Goal: Information Seeking & Learning: Learn about a topic

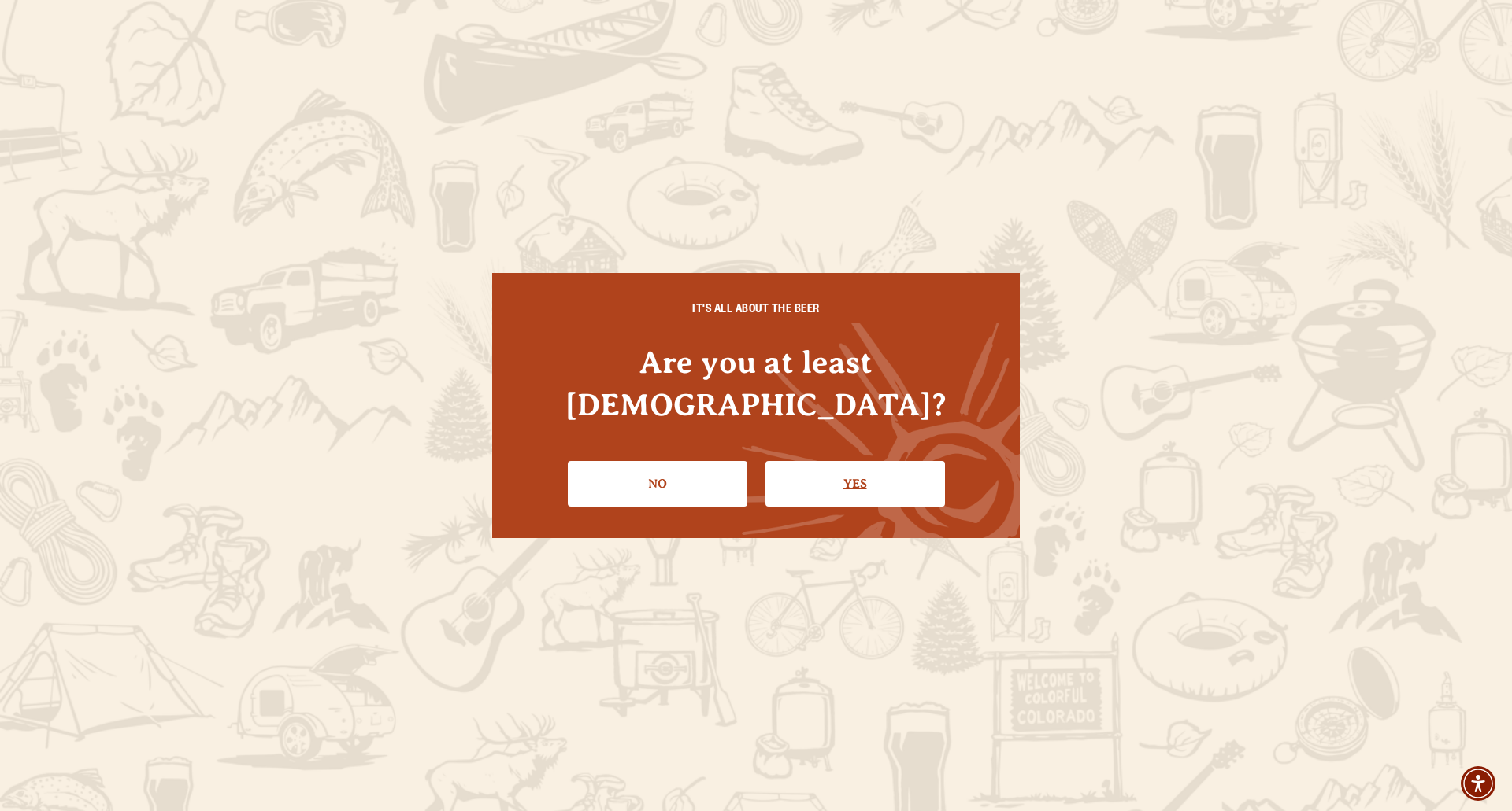
click at [832, 465] on link "Yes" at bounding box center [854, 484] width 179 height 46
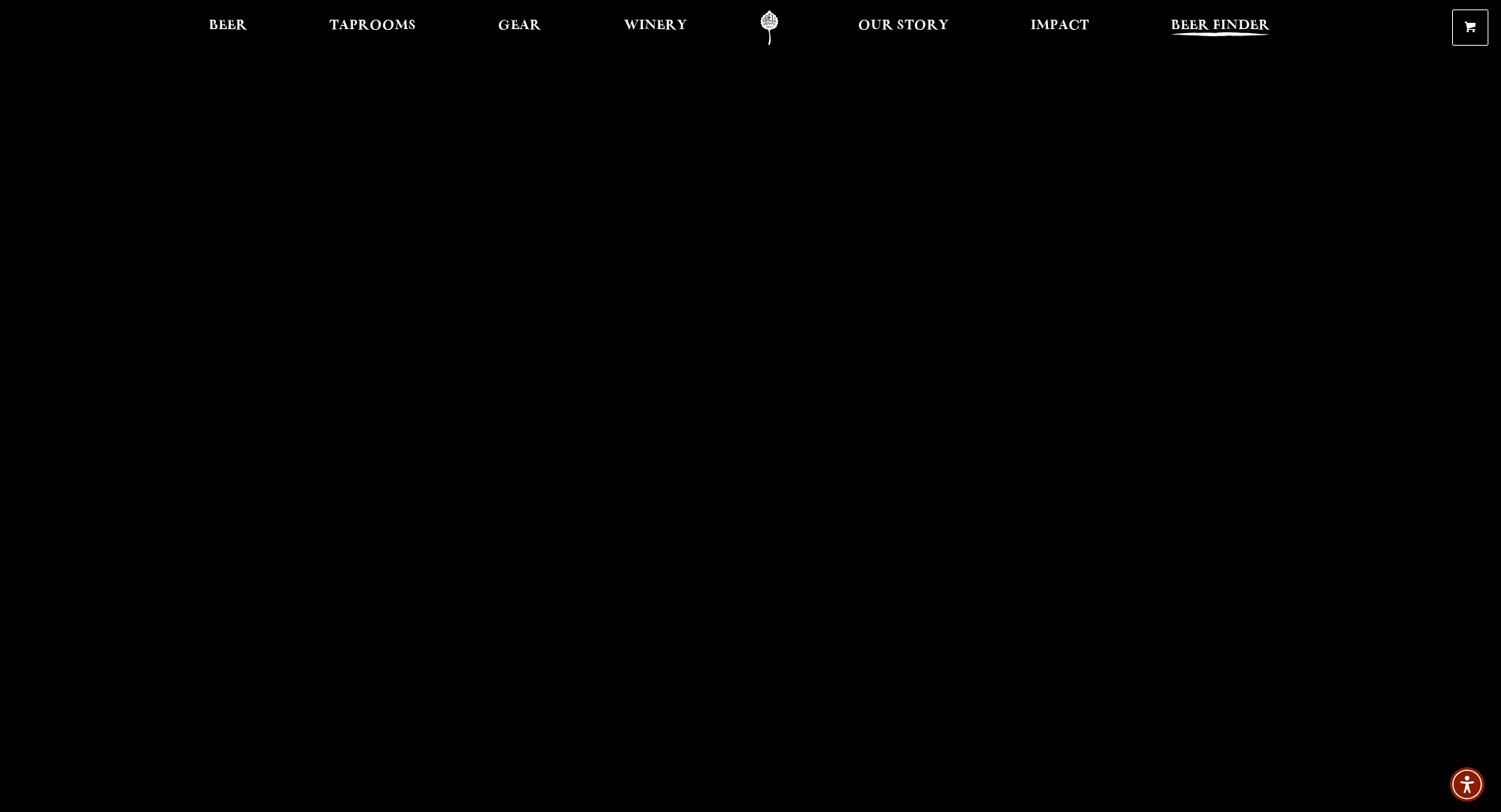
click at [1221, 13] on link "Beer Finder" at bounding box center [1220, 28] width 119 height 35
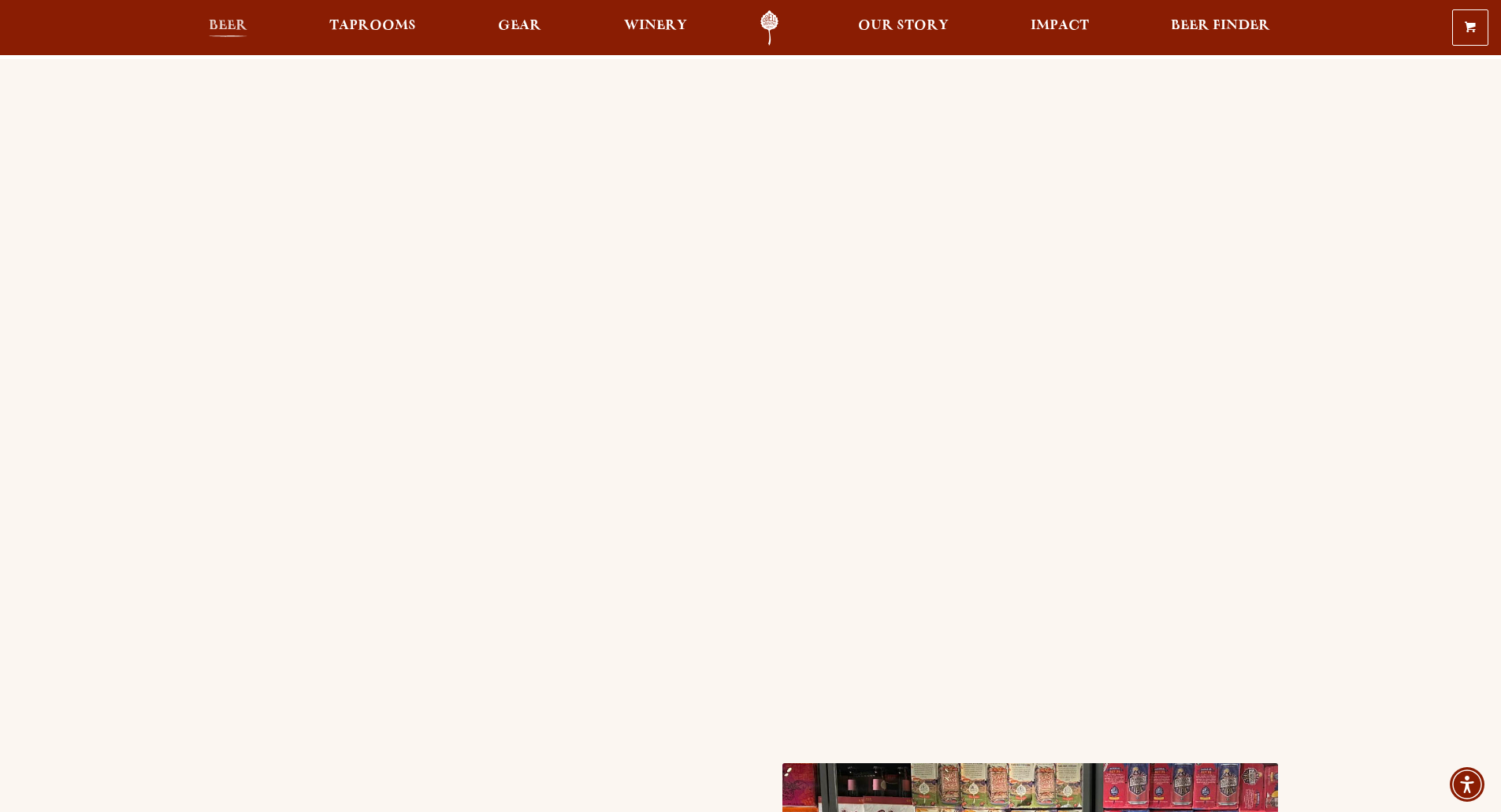
click at [235, 22] on span "Beer" at bounding box center [228, 26] width 38 height 13
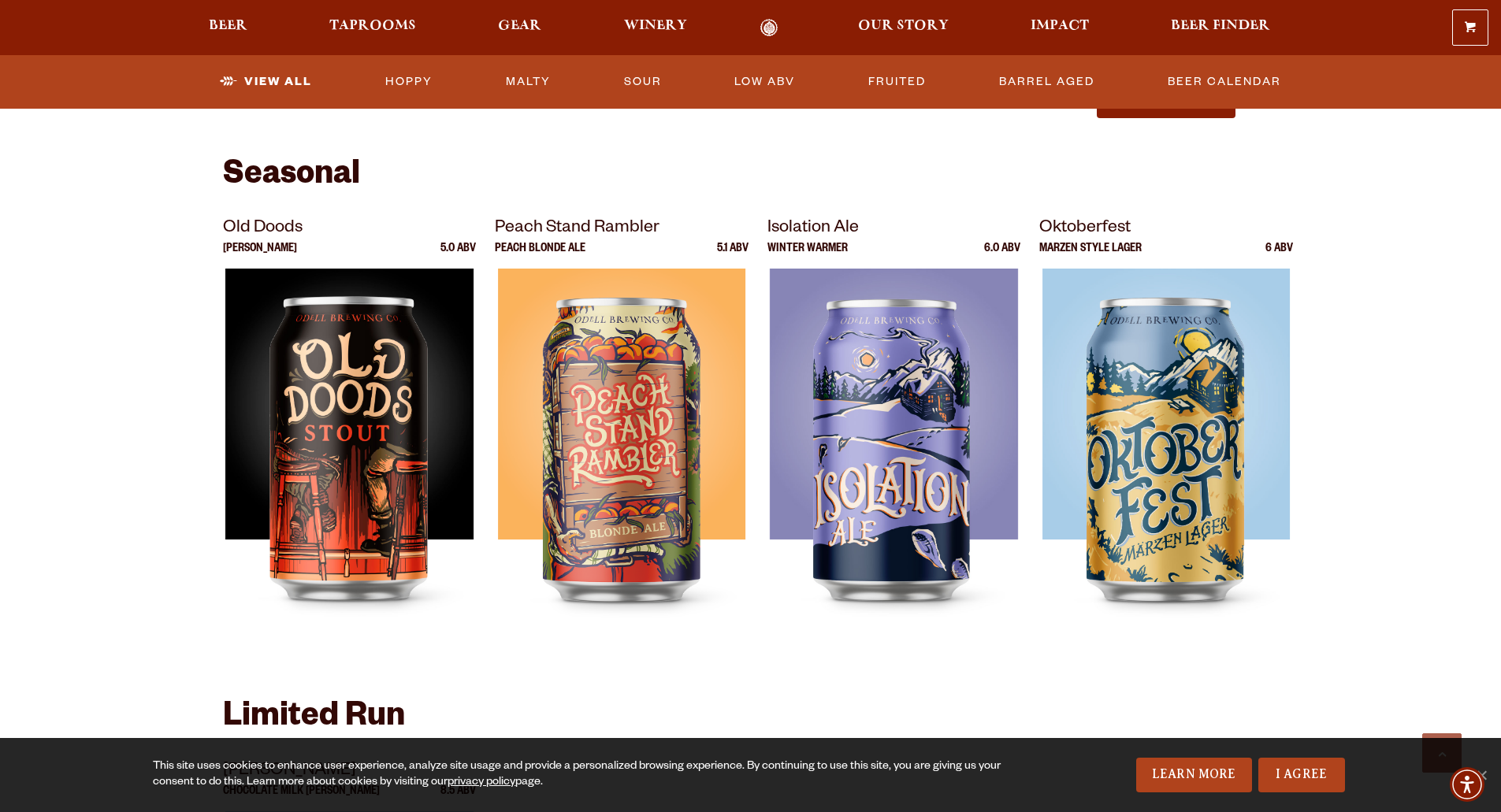
scroll to position [2049, 0]
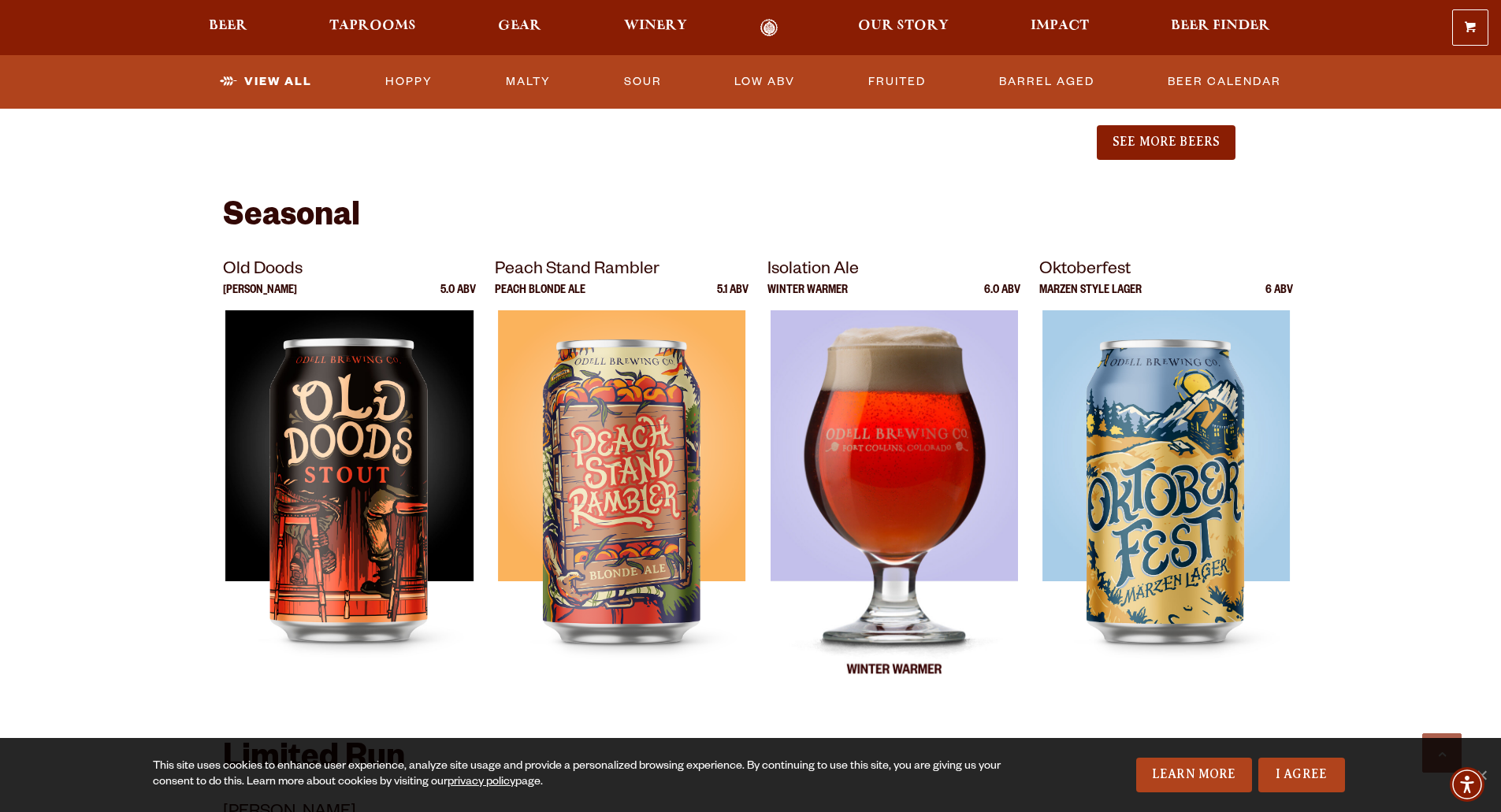
click at [876, 437] on img at bounding box center [894, 508] width 248 height 394
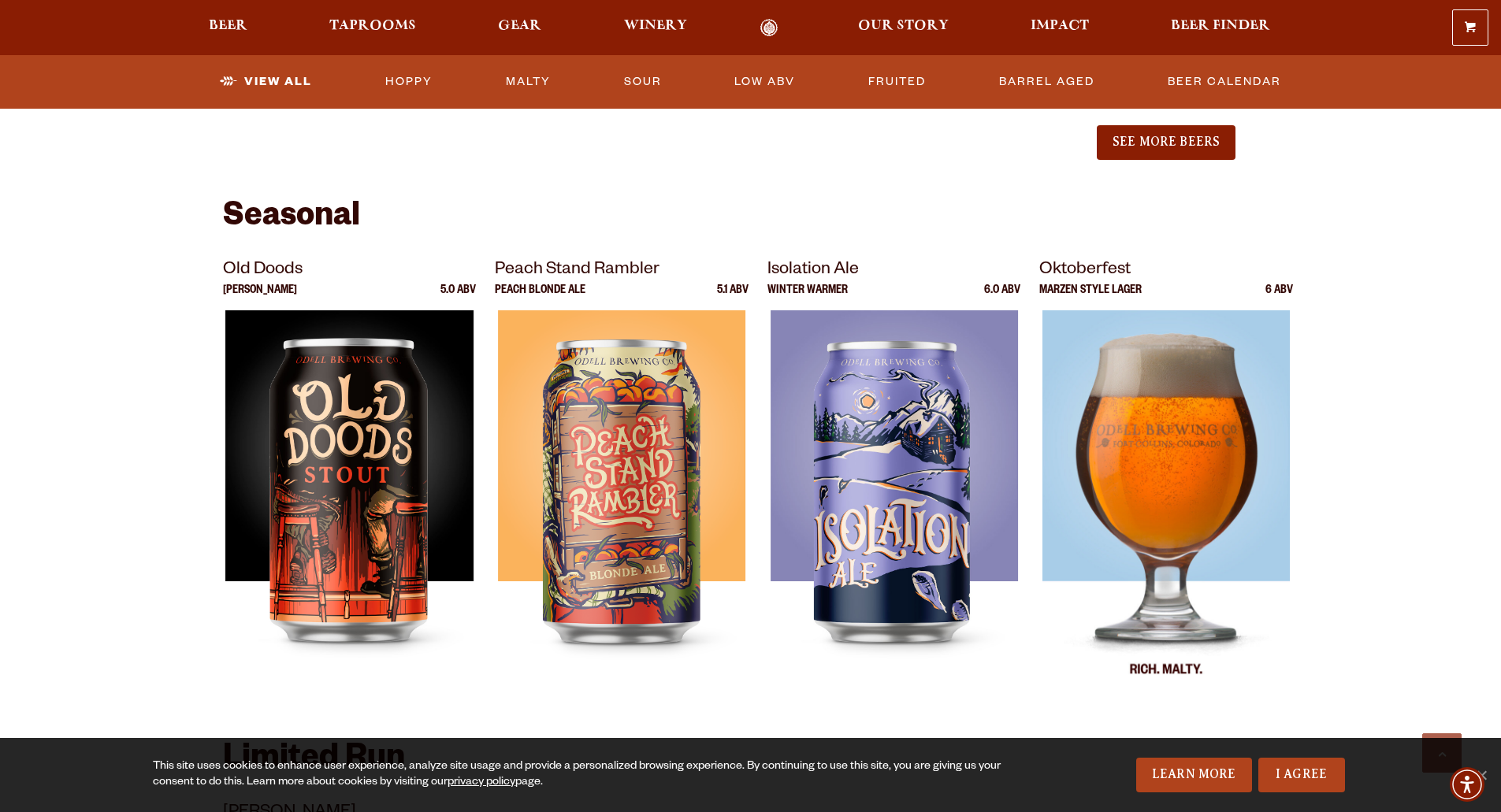
click at [1147, 466] on div at bounding box center [1166, 508] width 254 height 394
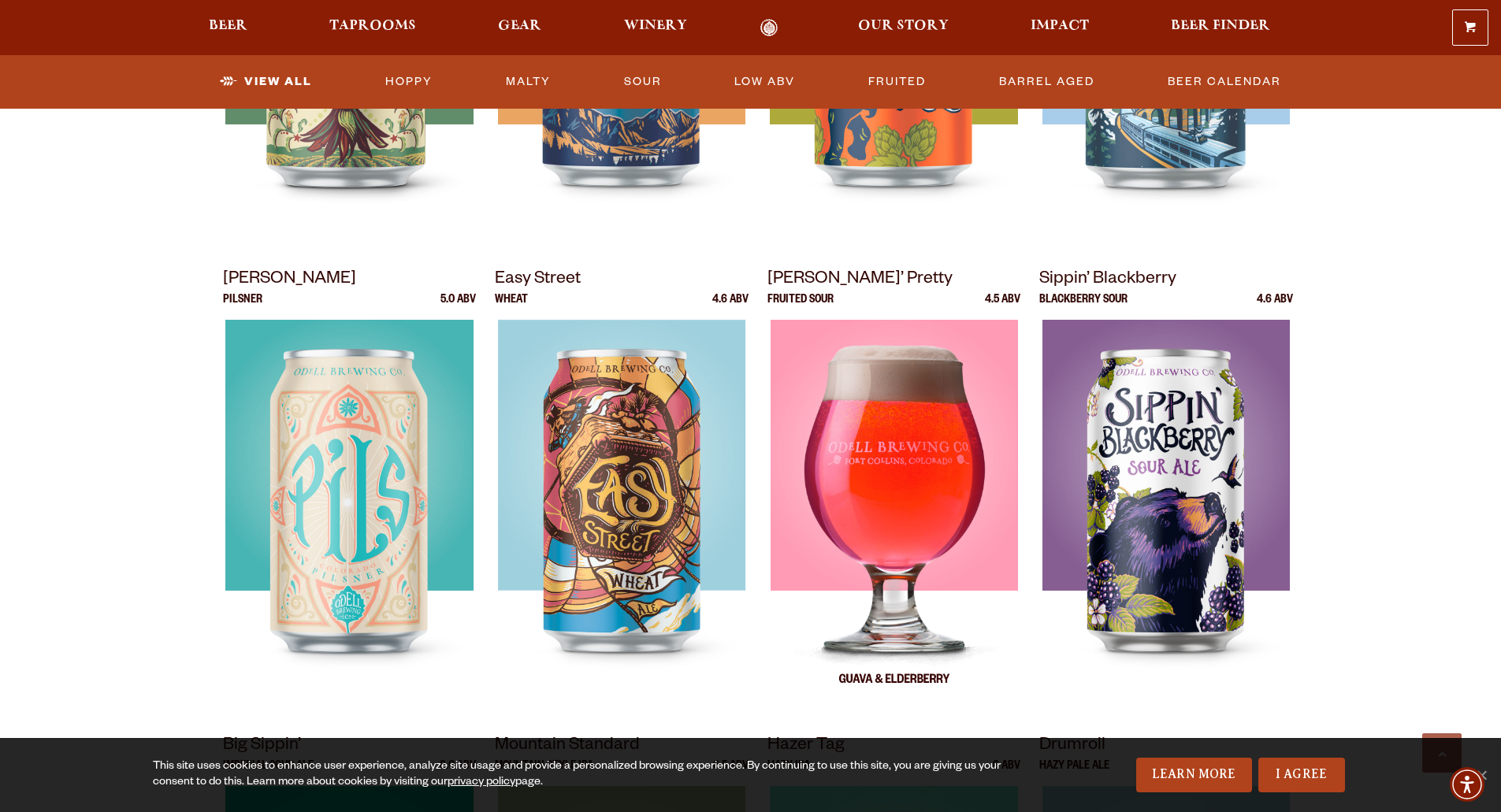
scroll to position [709, 0]
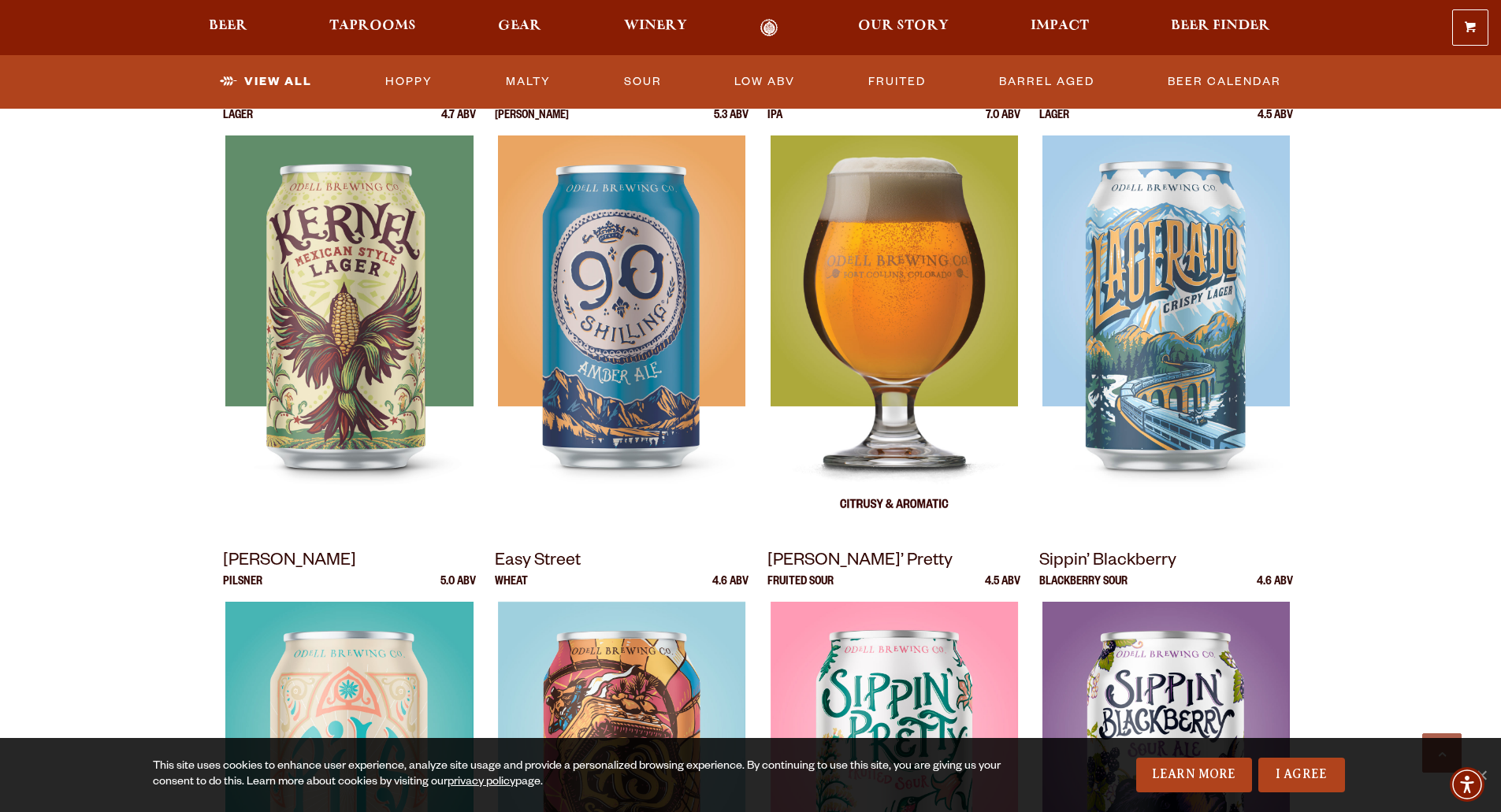
click at [877, 312] on img at bounding box center [893, 332] width 247 height 394
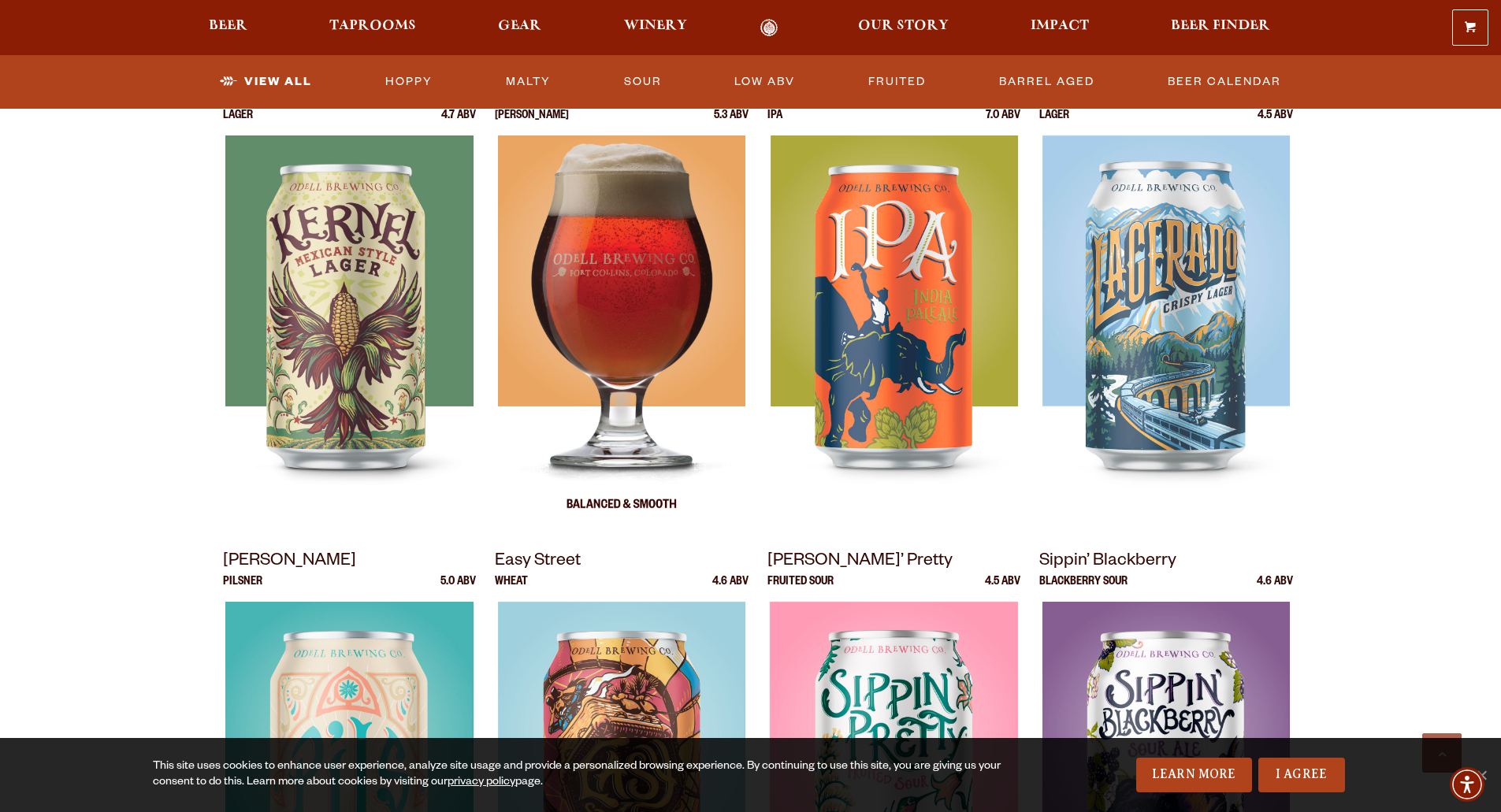
click at [646, 324] on img at bounding box center [621, 332] width 247 height 394
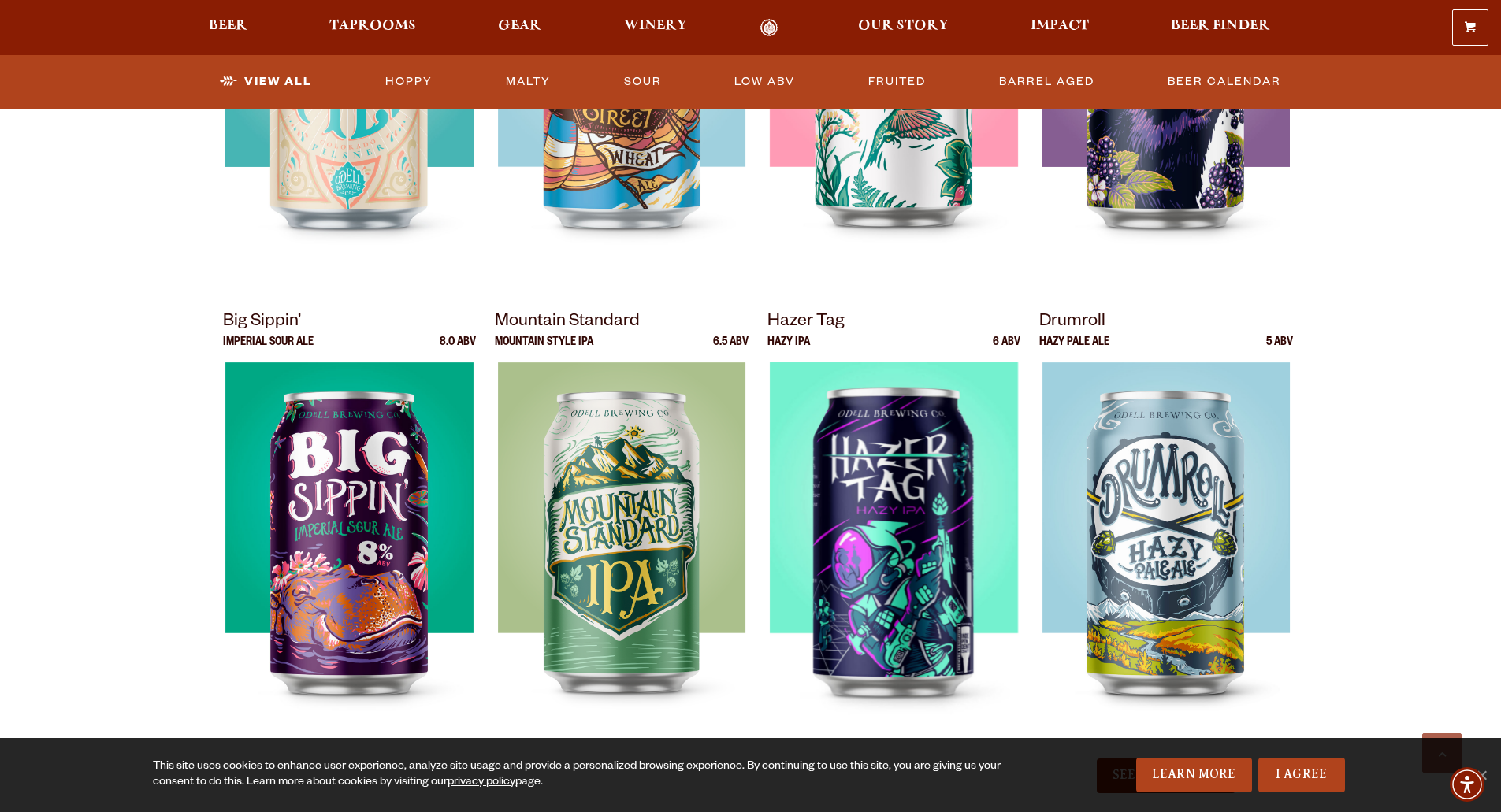
scroll to position [1418, 0]
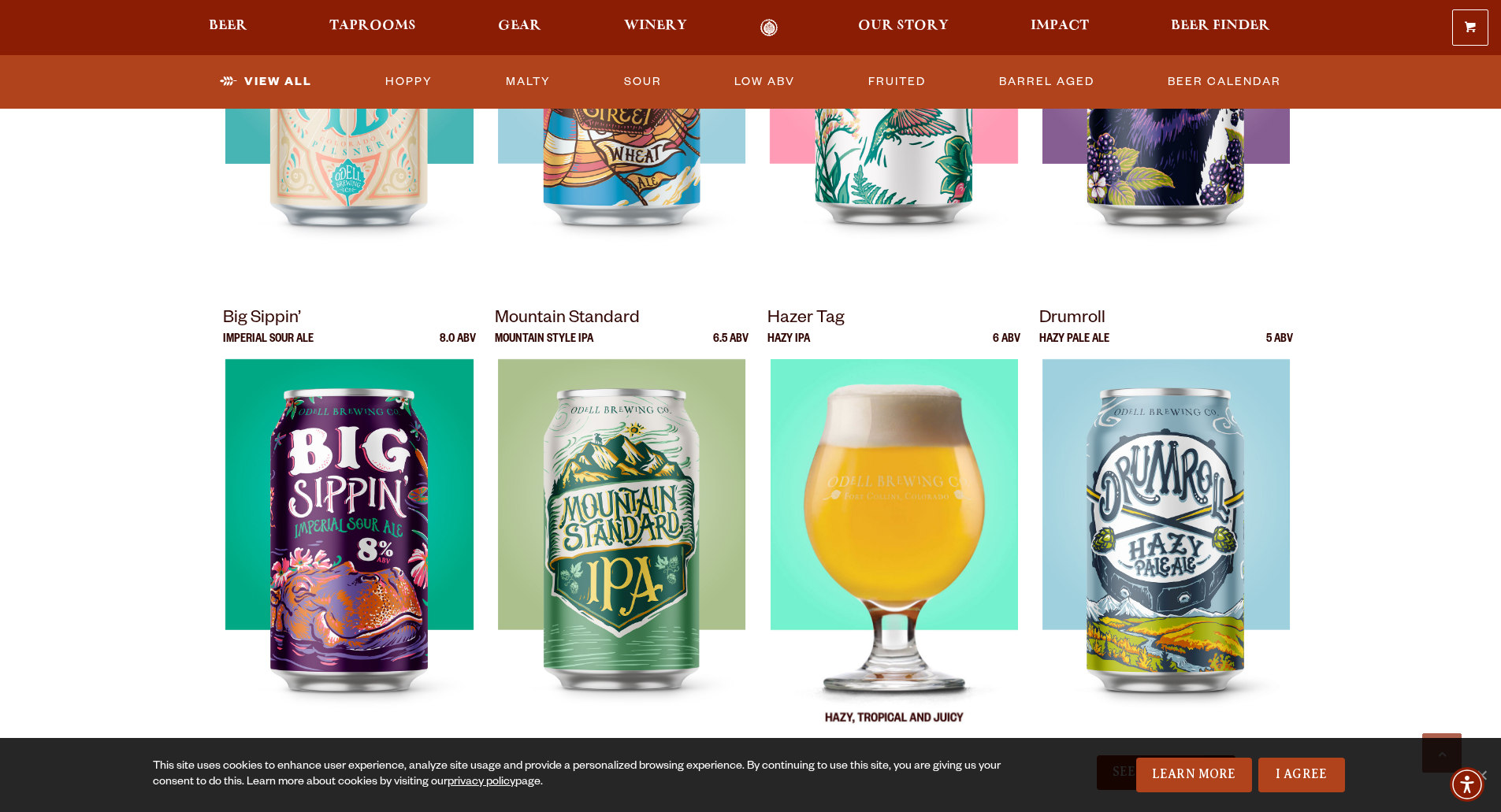
click at [887, 534] on img at bounding box center [894, 556] width 248 height 394
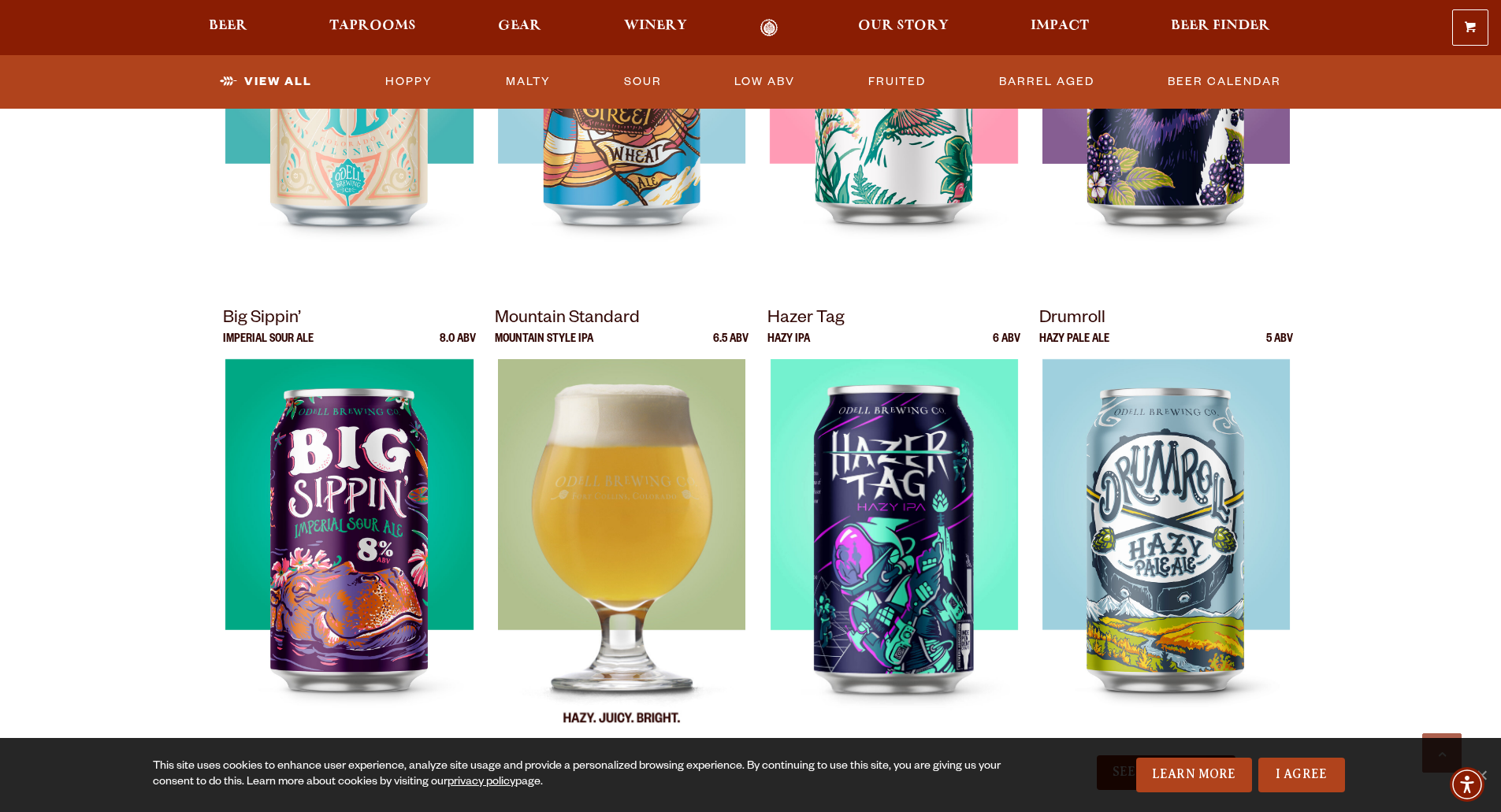
click at [654, 509] on img at bounding box center [622, 556] width 248 height 394
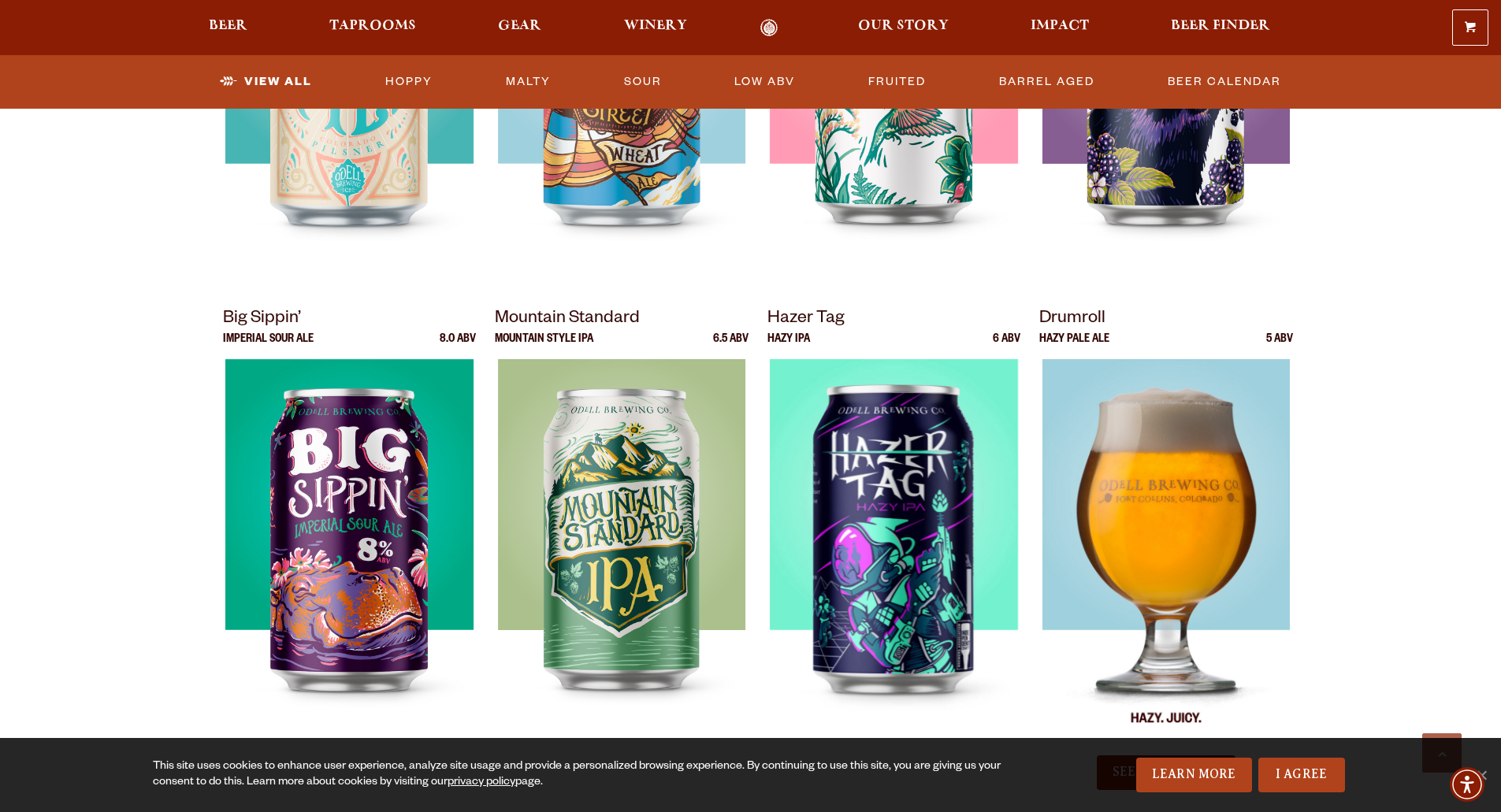
click at [1185, 503] on img at bounding box center [1167, 556] width 248 height 394
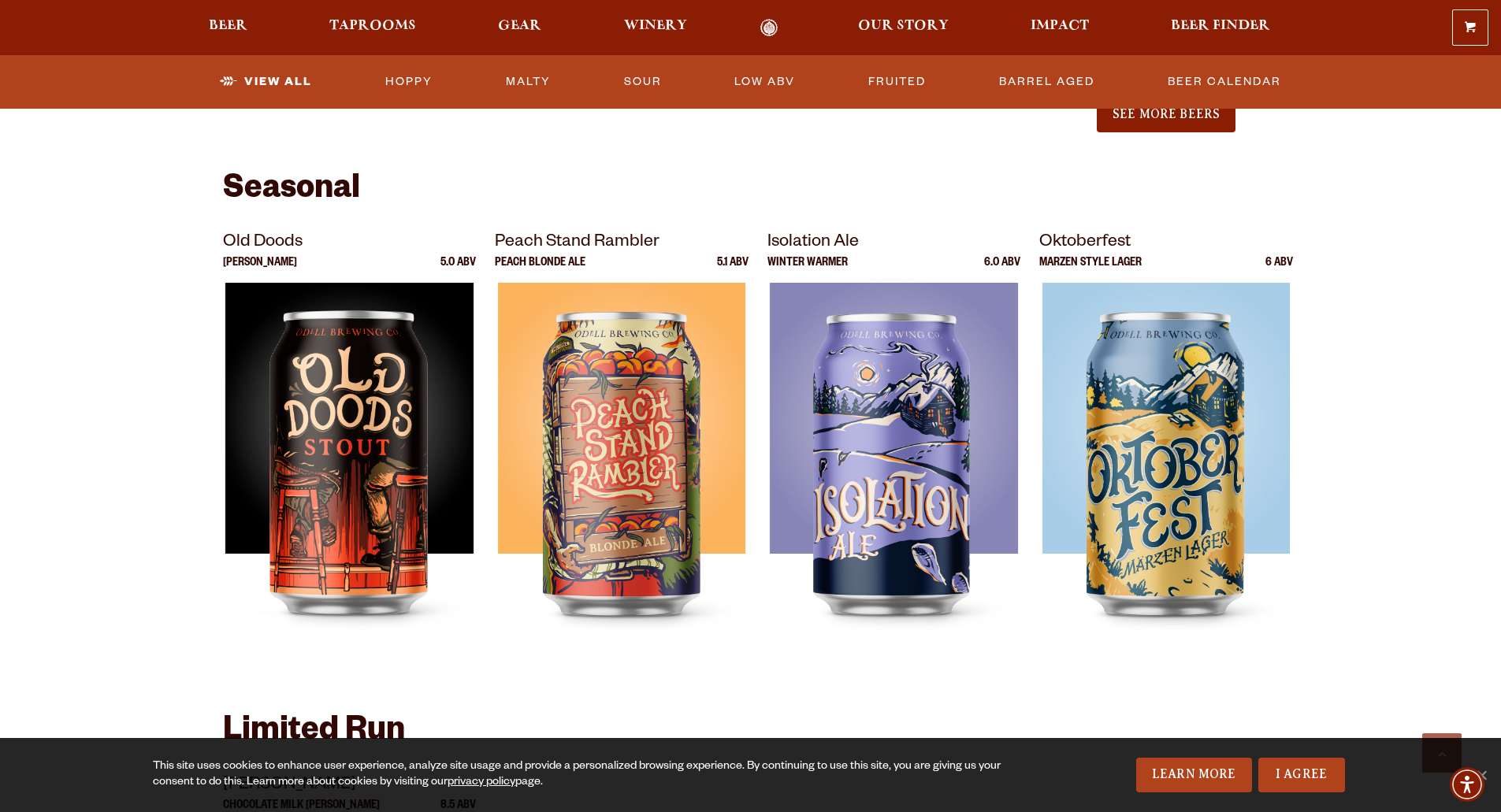
scroll to position [2127, 0]
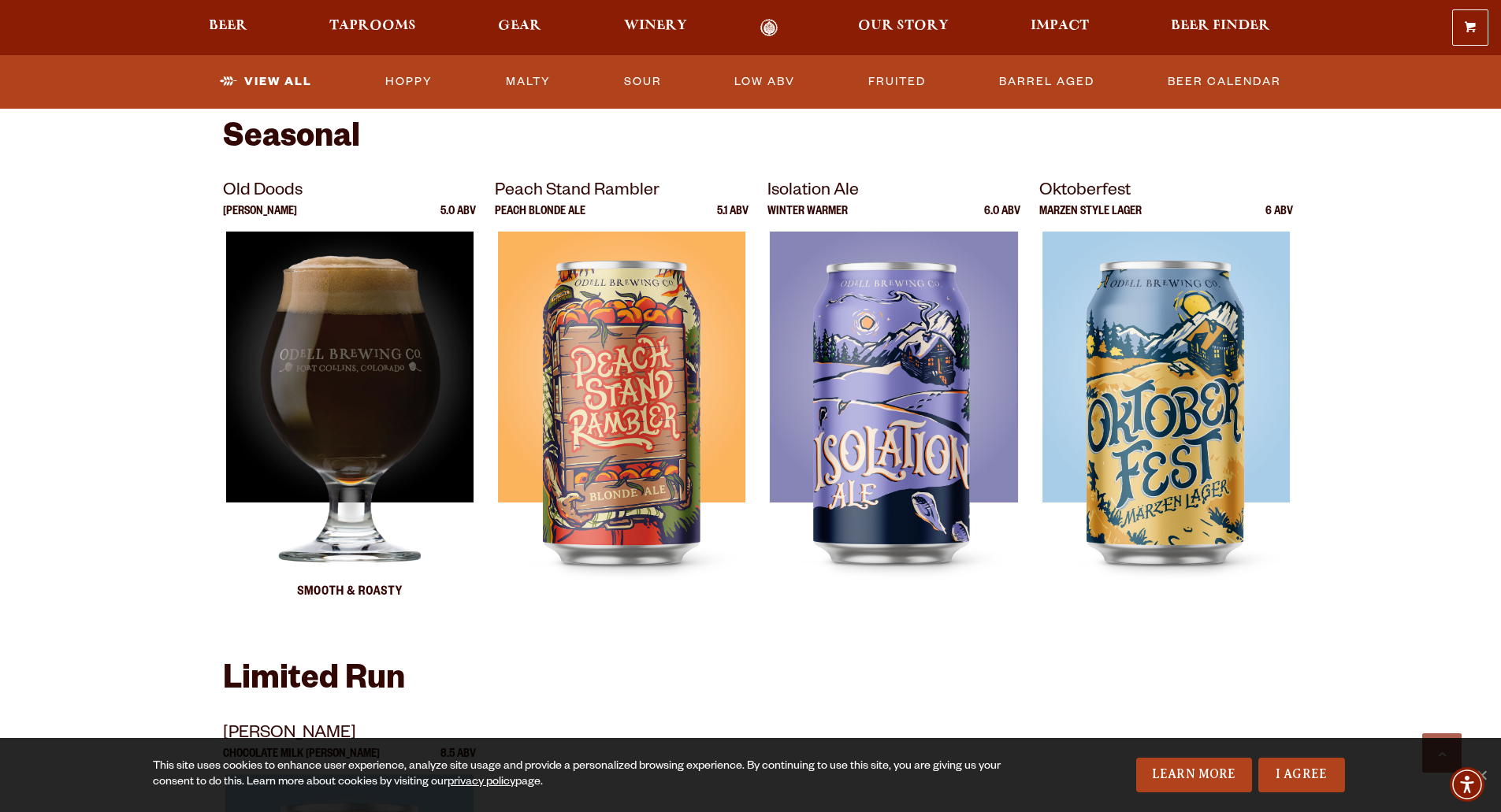
click at [343, 453] on img at bounding box center [348, 428] width 247 height 394
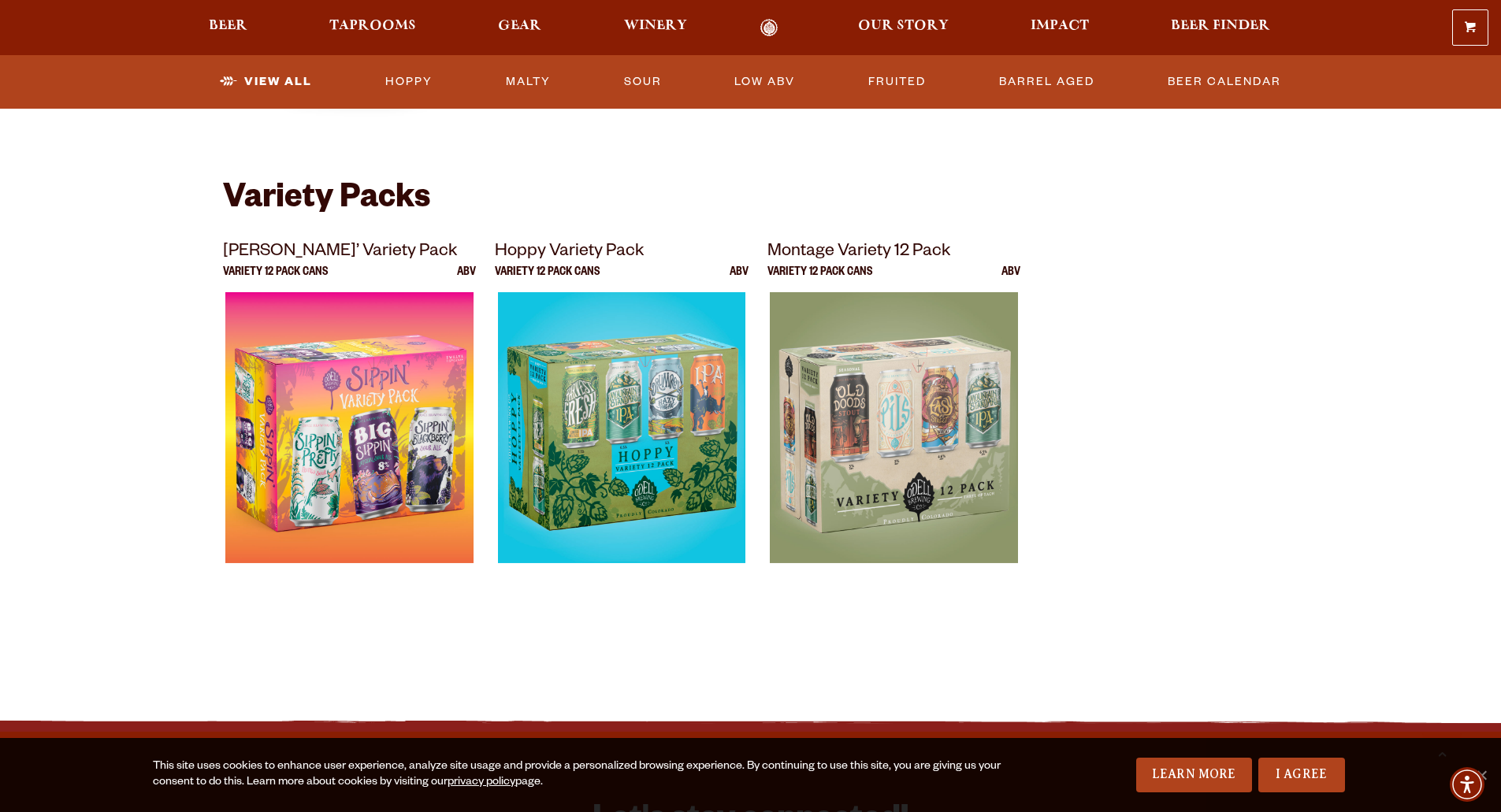
scroll to position [3230, 0]
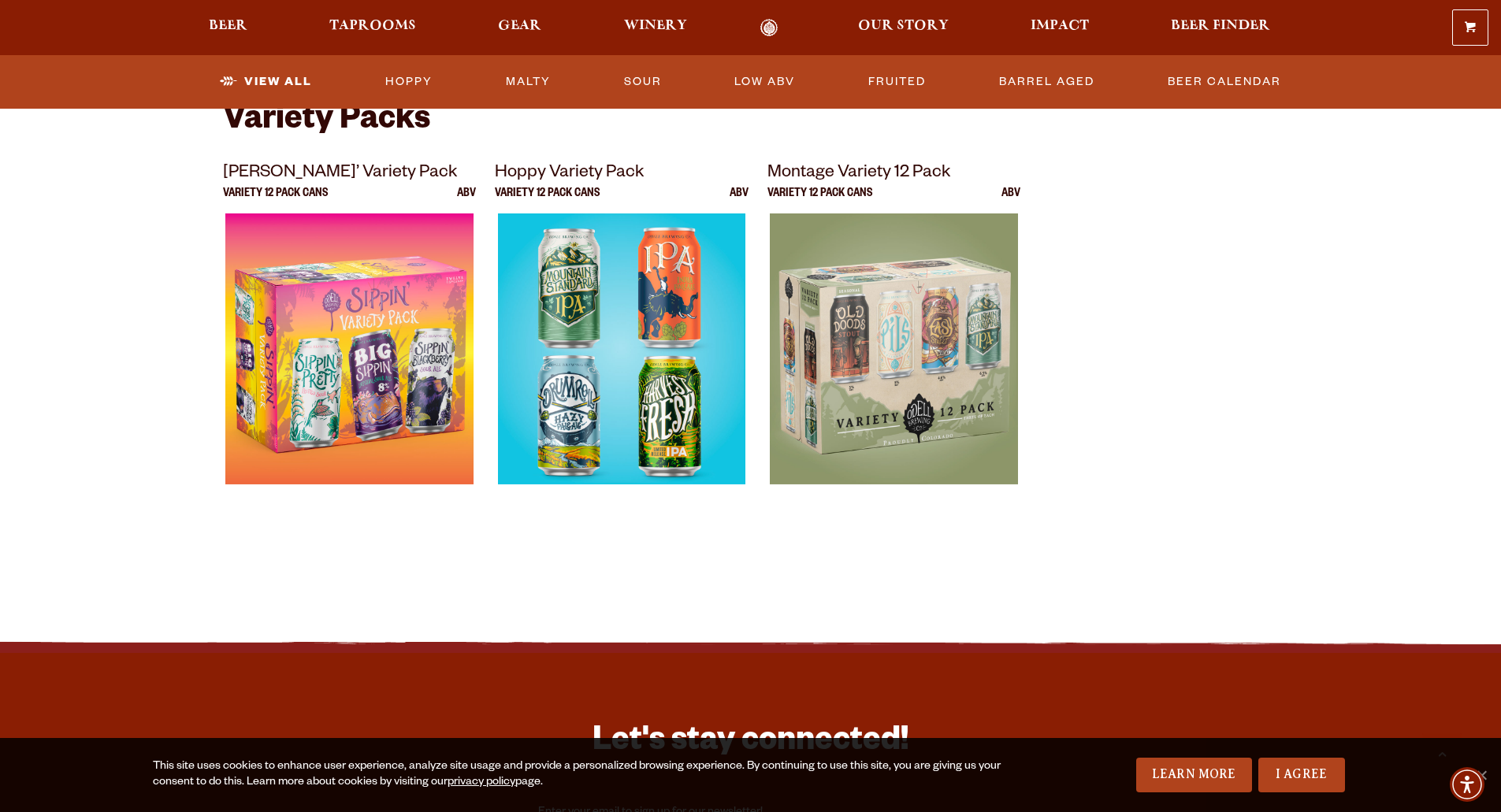
click at [667, 413] on img at bounding box center [621, 411] width 247 height 394
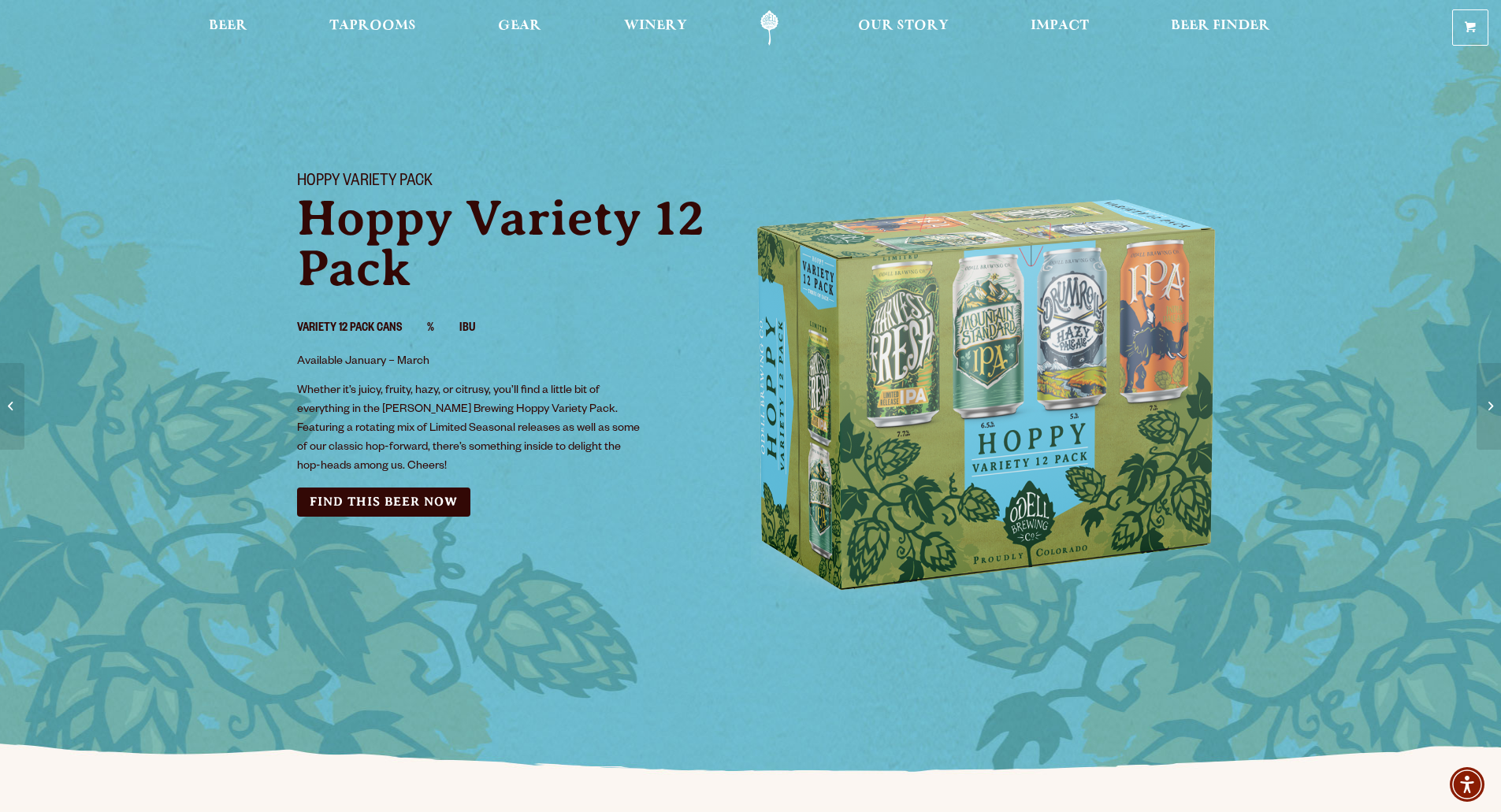
click at [1031, 359] on img at bounding box center [987, 390] width 472 height 472
